Goal: Task Accomplishment & Management: Manage account settings

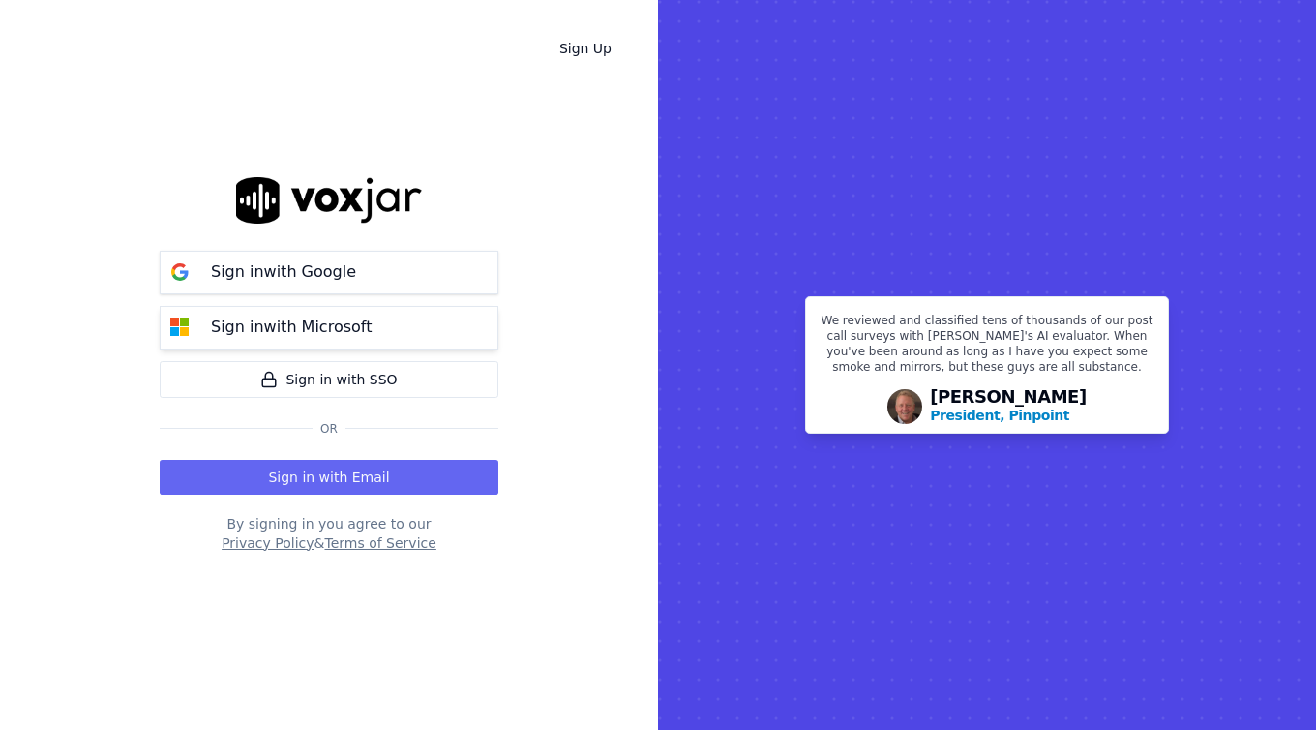
click at [294, 336] on p "Sign in with Microsoft" at bounding box center [291, 326] width 161 height 23
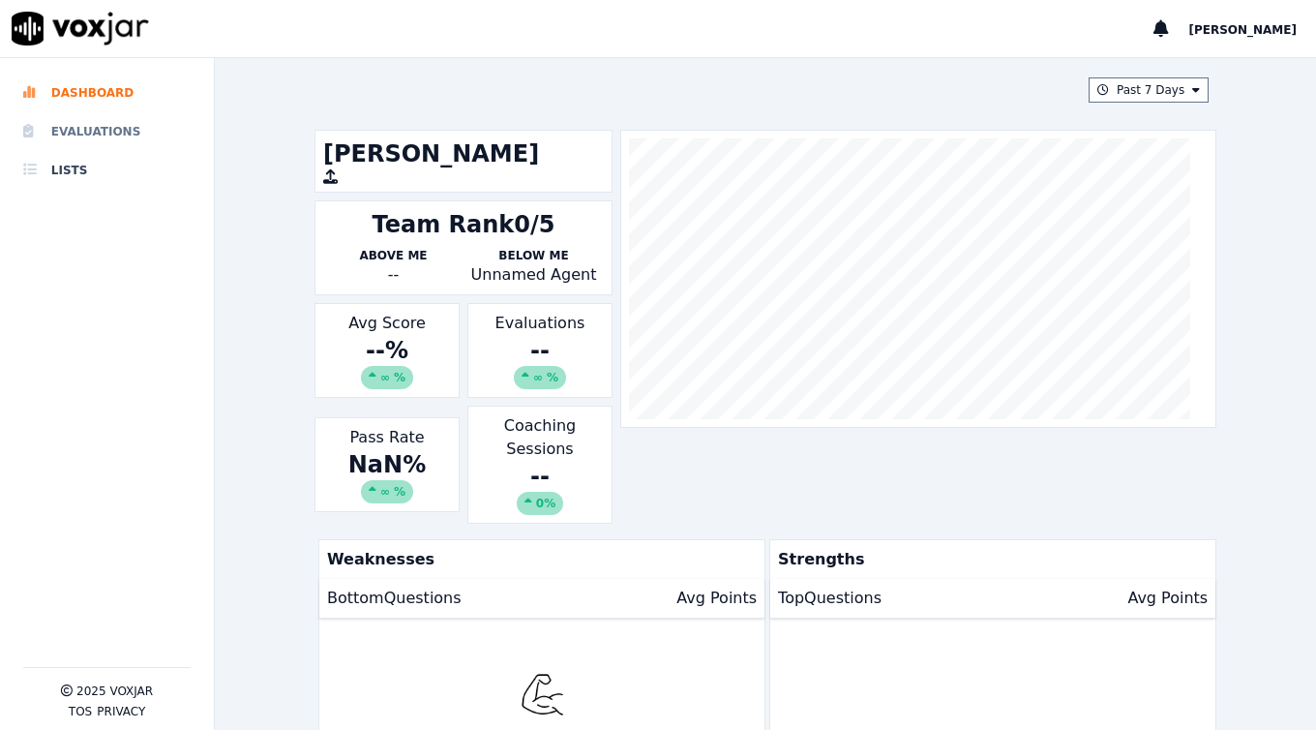
click at [63, 124] on li "Evaluations" at bounding box center [106, 131] width 167 height 39
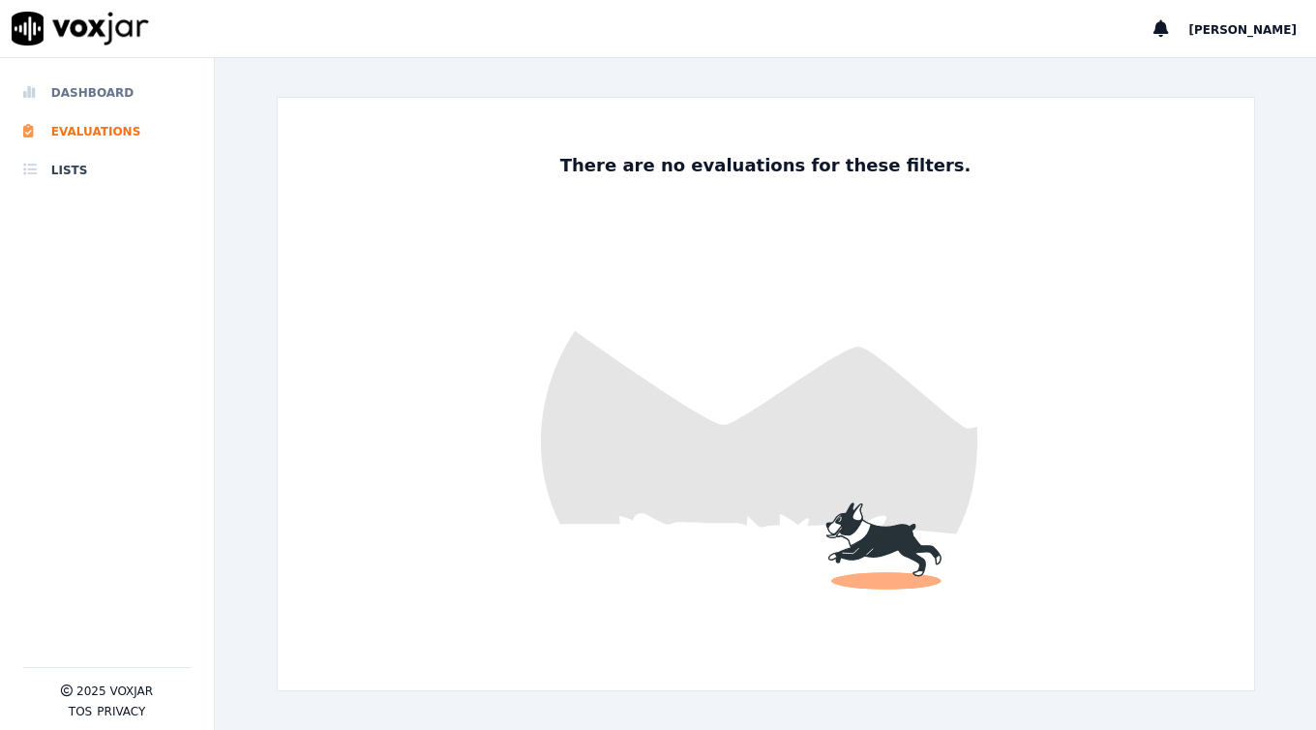
click at [87, 79] on li "Dashboard" at bounding box center [106, 93] width 167 height 39
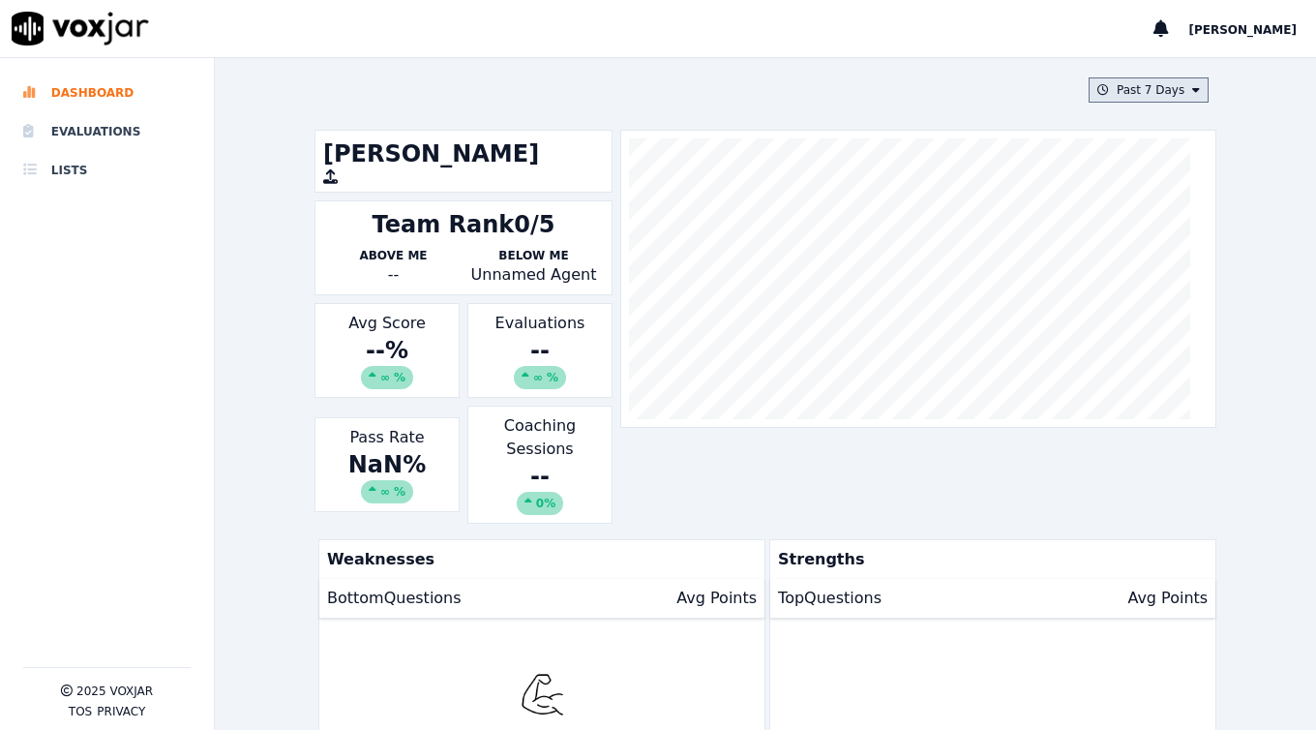
drag, startPoint x: 1158, startPoint y: 85, endPoint x: 1106, endPoint y: 97, distance: 53.5
click at [1155, 85] on button "Past 7 Days" at bounding box center [1148, 89] width 120 height 25
click at [1115, 248] on label "This Month" at bounding box center [1143, 241] width 104 height 23
click at [1161, 328] on button "Add" at bounding box center [1180, 312] width 38 height 31
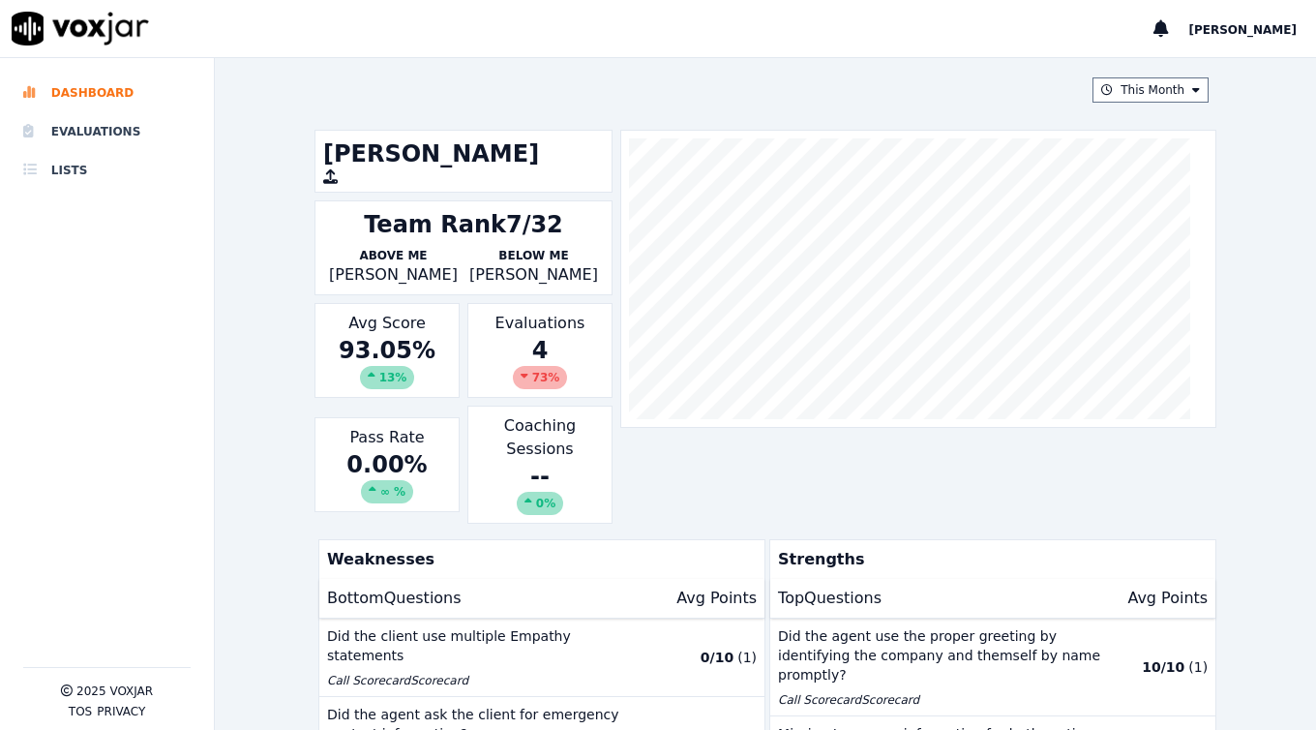
click at [530, 374] on div "73 %" at bounding box center [540, 377] width 55 height 23
click at [521, 373] on icon at bounding box center [525, 376] width 8 height 12
